Goal: Use online tool/utility: Utilize a website feature to perform a specific function

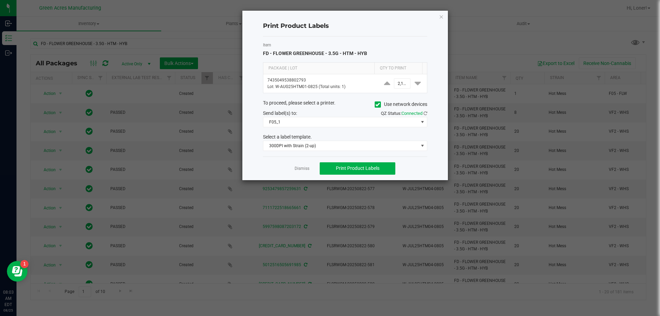
click at [284, 23] on h4 "Print Product Labels" at bounding box center [345, 26] width 164 height 9
click at [303, 168] on link "Dismiss" at bounding box center [302, 169] width 15 height 6
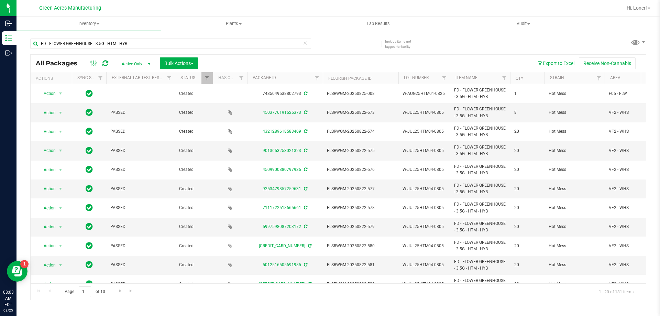
click at [306, 45] on icon at bounding box center [305, 43] width 5 height 8
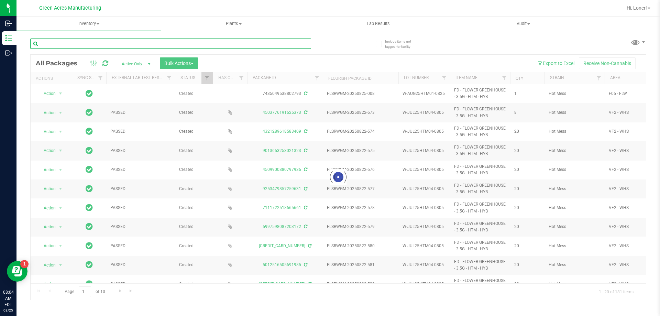
drag, startPoint x: 137, startPoint y: 45, endPoint x: 133, endPoint y: 49, distance: 5.3
click at [136, 45] on input "text" at bounding box center [170, 44] width 281 height 10
type input "7845473676930630"
click at [116, 77] on div at bounding box center [338, 177] width 615 height 245
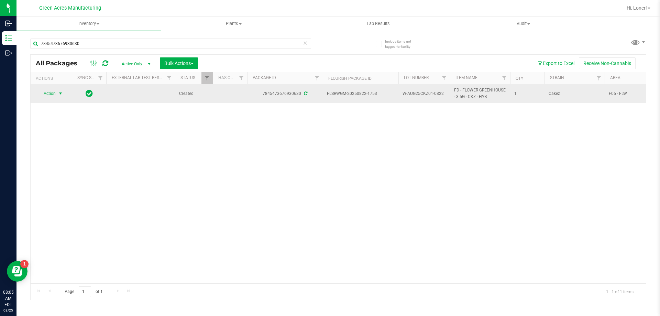
click at [54, 96] on span "Action" at bounding box center [46, 94] width 19 height 10
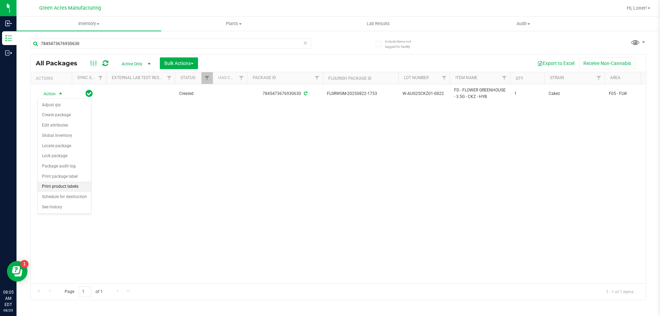
click at [67, 186] on li "Print product labels" at bounding box center [64, 187] width 53 height 10
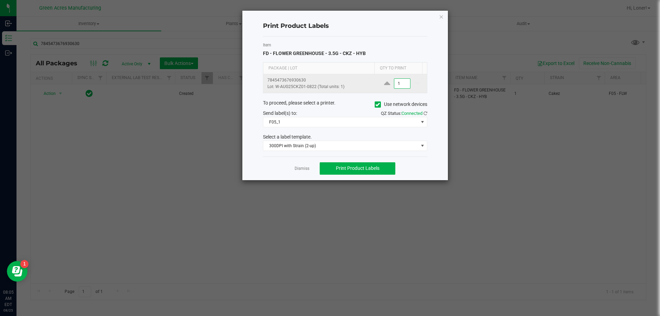
click at [400, 84] on input "1" at bounding box center [402, 84] width 16 height 10
type input "250"
click at [378, 169] on span "Print Product Labels" at bounding box center [358, 168] width 44 height 6
